Goal: Transaction & Acquisition: Purchase product/service

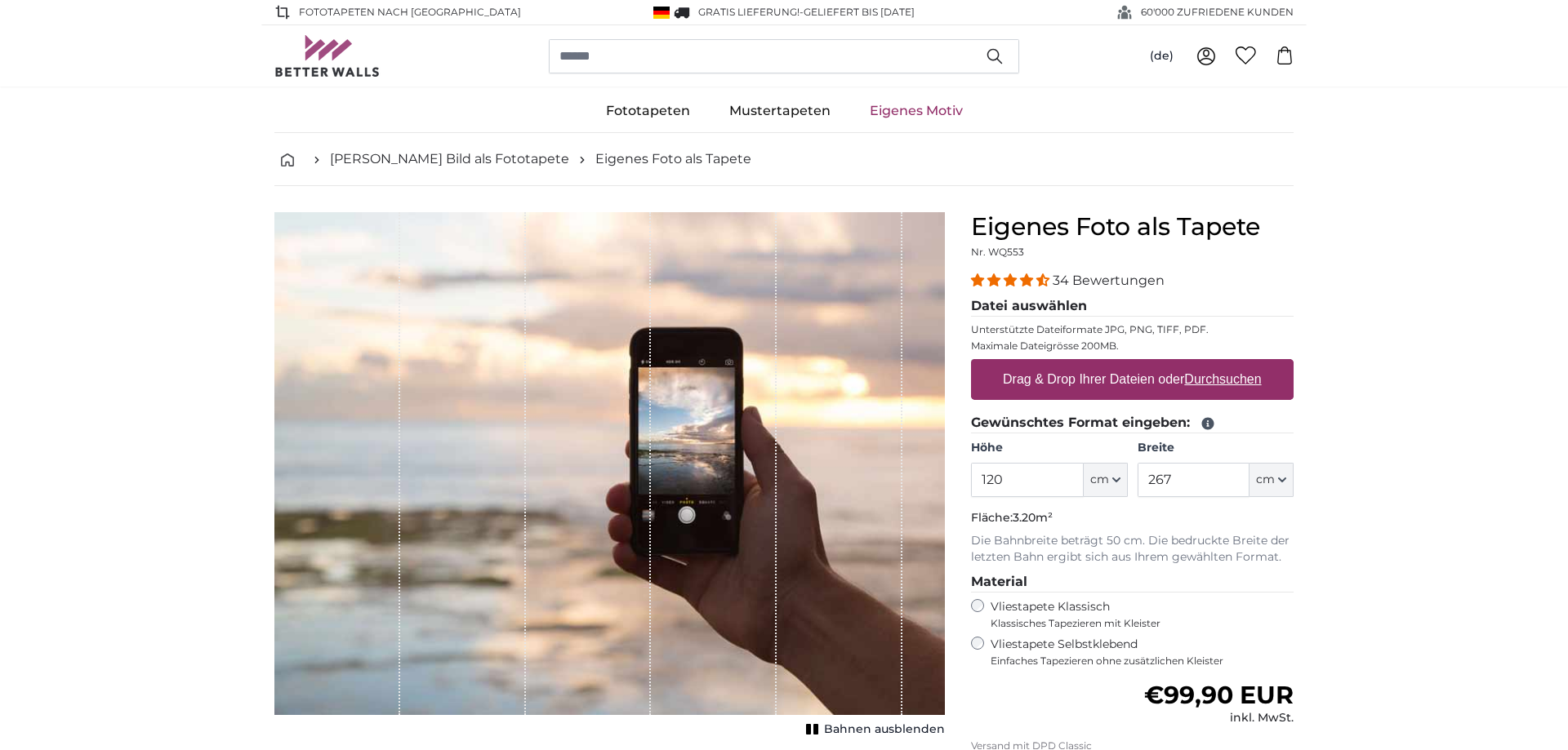
type input "120"
type input "80"
click at [1044, 651] on label "Vliestapete Selbstklebend Einfaches Tapezieren ohne zusätzlichen Kleister" at bounding box center [1141, 651] width 303 height 31
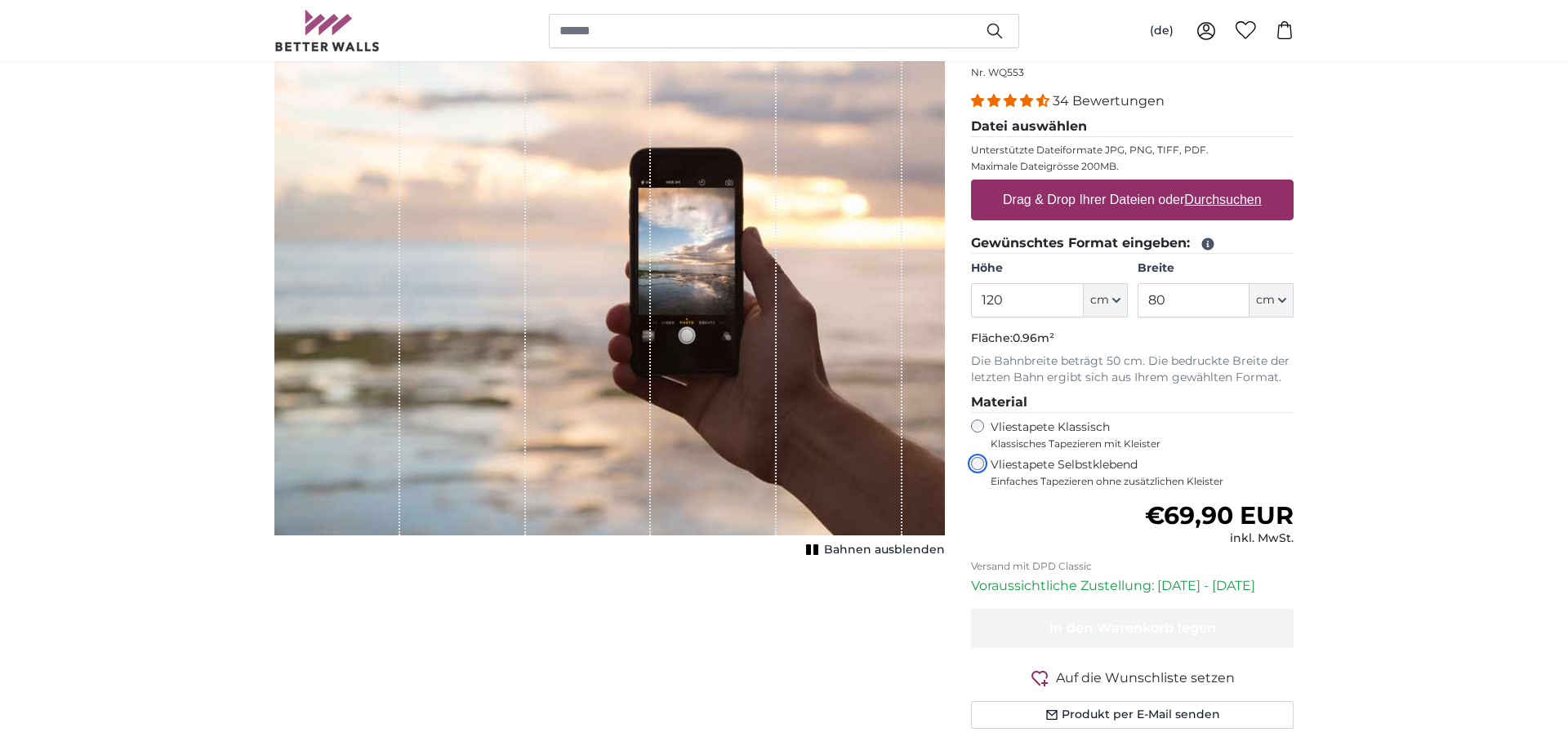
scroll to position [185, 0]
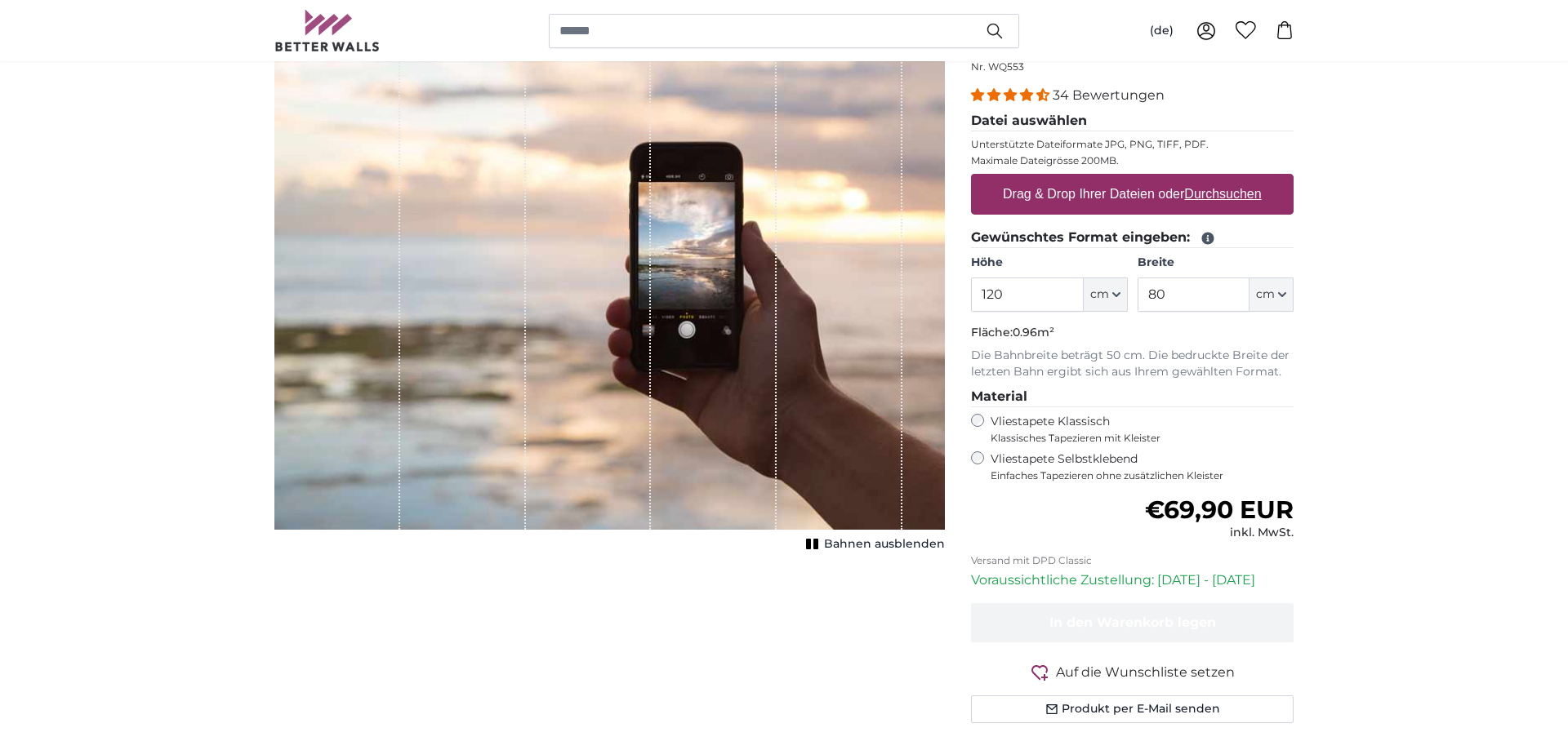
click at [1153, 186] on label "Drag & Drop Ihrer Dateien oder Durchsuchen" at bounding box center [1132, 194] width 272 height 32
click at [1153, 178] on input "Drag & Drop Ihrer Dateien oder Durchsuchen" at bounding box center [1132, 177] width 323 height 5
type input "**********"
